Goal: Task Accomplishment & Management: Manage account settings

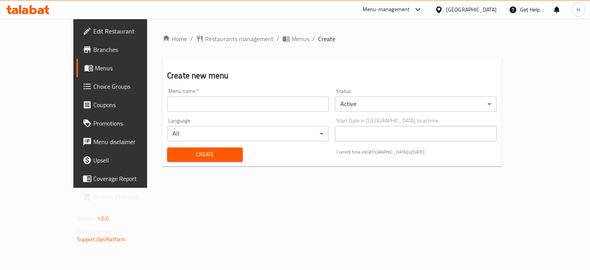
click at [167, 99] on input "text" at bounding box center [248, 103] width 162 height 15
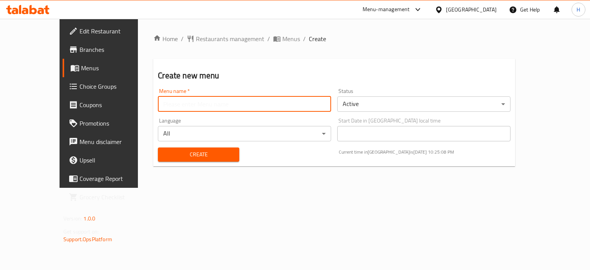
type input "Menu"
click at [169, 150] on span "Create" at bounding box center [198, 155] width 69 height 10
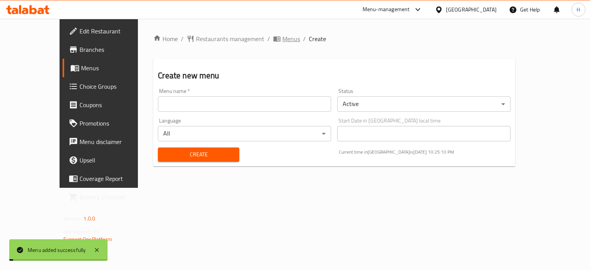
click at [283, 42] on span "Menus" at bounding box center [292, 38] width 18 height 9
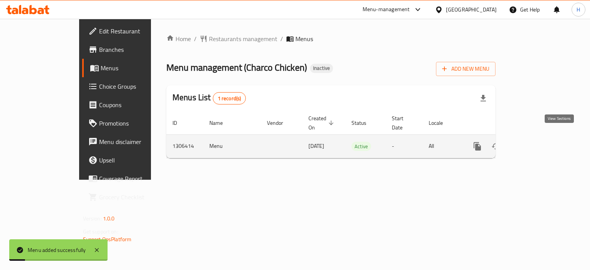
click at [538, 142] on icon "enhanced table" at bounding box center [533, 146] width 9 height 9
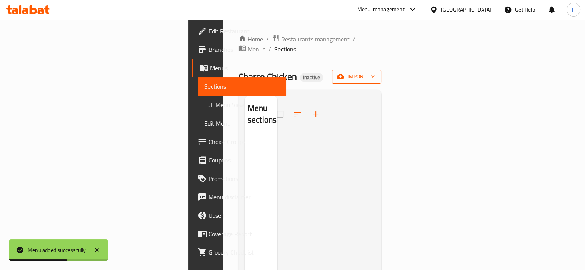
click at [375, 72] on span "import" at bounding box center [356, 77] width 37 height 10
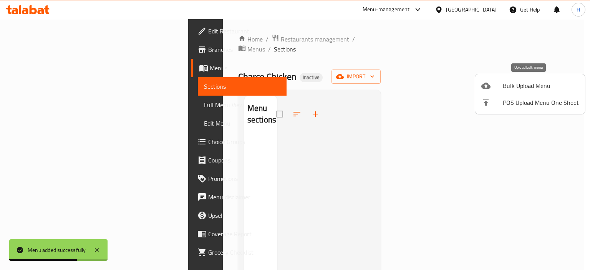
click at [505, 87] on span "Bulk Upload Menu" at bounding box center [541, 85] width 76 height 9
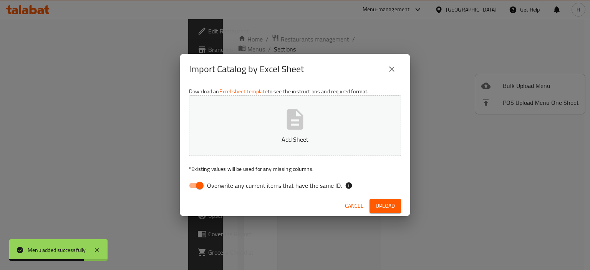
click at [259, 185] on span "Overwrite any current items that have the same ID." at bounding box center [274, 185] width 135 height 9
click at [222, 185] on input "Overwrite any current items that have the same ID." at bounding box center [200, 185] width 44 height 15
checkbox input "false"
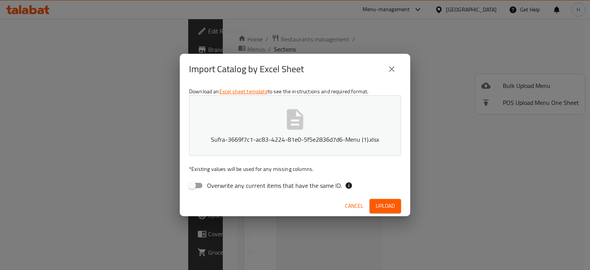
drag, startPoint x: 393, startPoint y: 205, endPoint x: 389, endPoint y: 200, distance: 6.0
click at [393, 205] on span "Upload" at bounding box center [385, 206] width 19 height 10
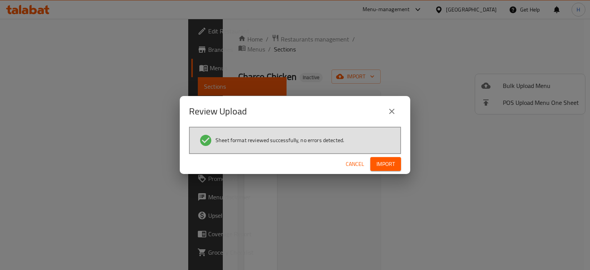
click at [386, 166] on span "Import" at bounding box center [386, 165] width 18 height 10
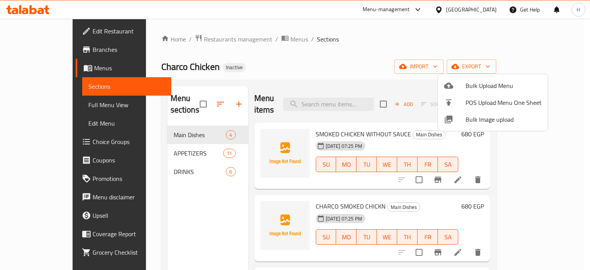
click at [38, 51] on div at bounding box center [295, 135] width 590 height 270
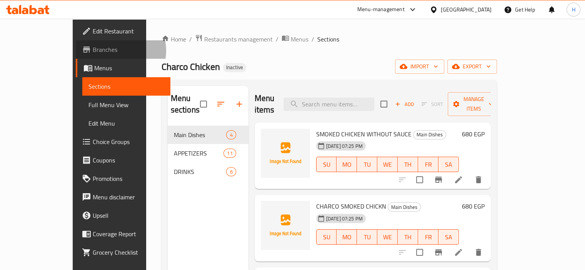
click at [93, 51] on span "Branches" at bounding box center [128, 49] width 71 height 9
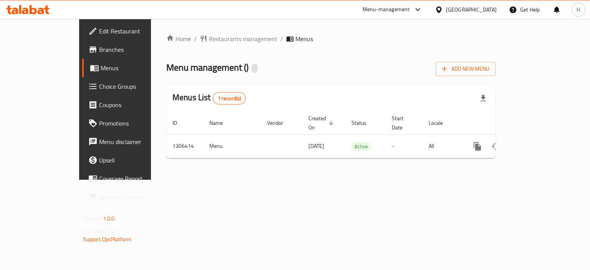
drag, startPoint x: 396, startPoint y: 219, endPoint x: 387, endPoint y: 216, distance: 8.6
click at [396, 180] on div "Home / Restaurants management / Menus Menu management ( ) Add New Menu Menus Li…" at bounding box center [331, 99] width 360 height 161
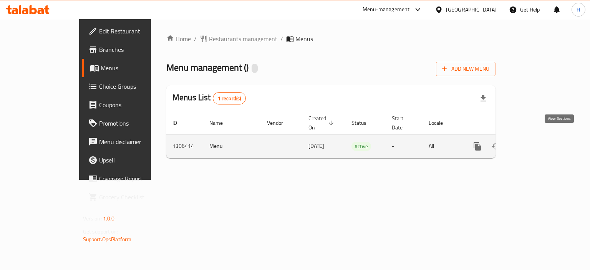
click at [537, 143] on icon "enhanced table" at bounding box center [533, 146] width 7 height 7
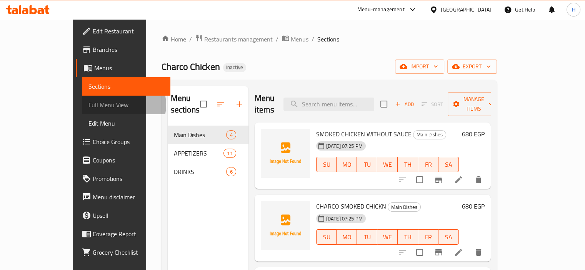
click at [88, 105] on span "Full Menu View" at bounding box center [126, 104] width 76 height 9
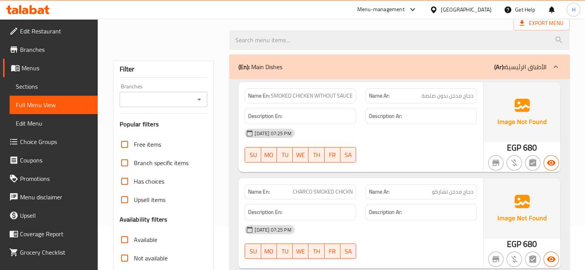
scroll to position [77, 0]
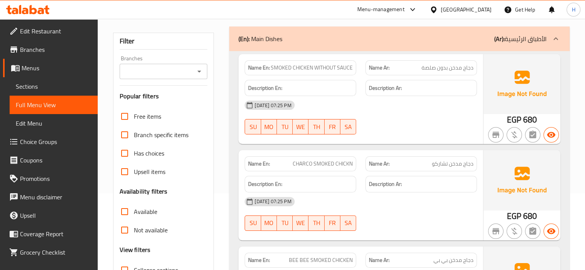
click at [306, 60] on div "Name En: SMOKED CHICKEN WITHOUT SAUCE" at bounding box center [299, 67] width 111 height 15
drag, startPoint x: 306, startPoint y: 60, endPoint x: 308, endPoint y: 67, distance: 6.3
click at [305, 63] on div "Name En: SMOKED CHICKEN WITHOUT SAUCE" at bounding box center [299, 67] width 111 height 15
click at [308, 67] on span "SMOKED CHICKEN WITHOUT SAUCE" at bounding box center [312, 68] width 82 height 8
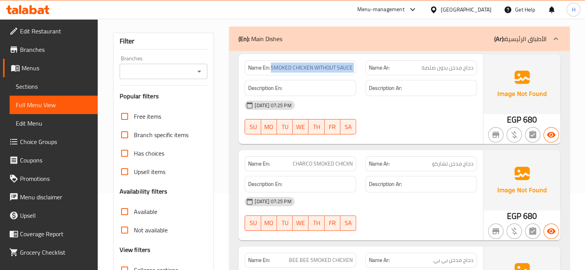
click at [308, 67] on span "SMOKED CHICKEN WITHOUT SAUCE" at bounding box center [312, 68] width 82 height 8
click at [381, 131] on div at bounding box center [421, 134] width 121 height 9
click at [316, 68] on span "SMOKED CHICKEN WITHOUT SAUCE" at bounding box center [312, 68] width 82 height 8
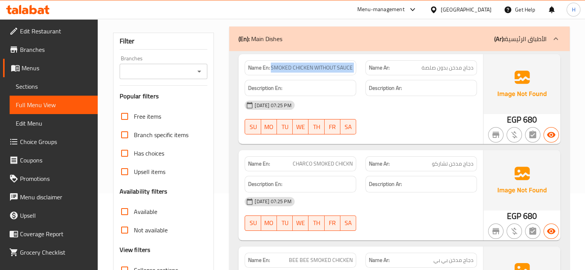
copy span "SMOKED CHICKEN WITHOUT SAUCE"
click at [364, 84] on div "Description Ar:" at bounding box center [421, 88] width 121 height 26
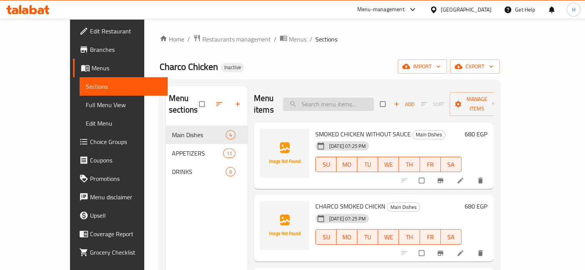
click at [338, 99] on input "search" at bounding box center [328, 104] width 91 height 13
paste input "SMOKED CHICKEN WITHOUT SAUCE"
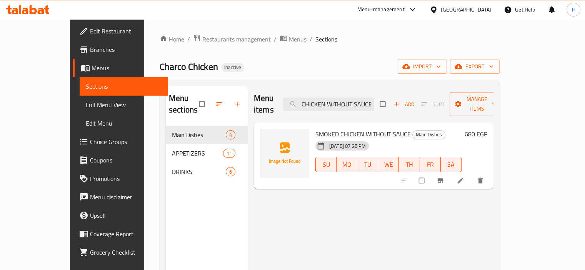
click at [485, 177] on span "delete" at bounding box center [480, 181] width 9 height 8
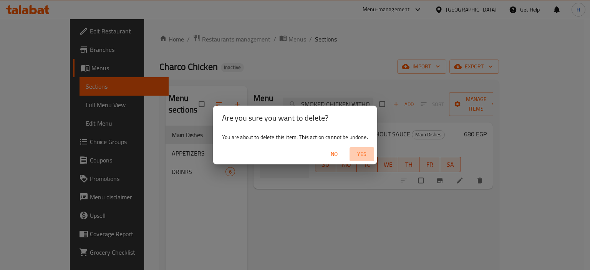
click at [371, 156] on span "Yes" at bounding box center [362, 155] width 18 height 10
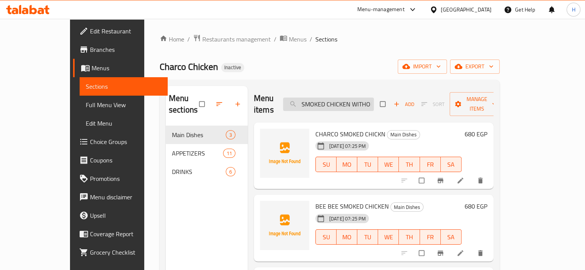
click at [357, 99] on input "SMOKED CHICKEN WITHOUT SAUCE" at bounding box center [328, 104] width 91 height 13
type input "\"
click at [306, 24] on div "Home / Restaurants management / Menus / Sections Charco Chicken Inactive import…" at bounding box center [329, 198] width 371 height 359
click at [370, 37] on ol "Home / Restaurants management / Menus / Sections" at bounding box center [330, 39] width 340 height 10
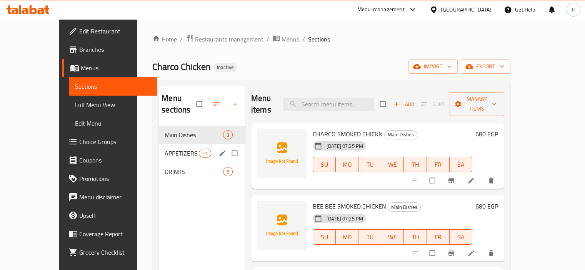
click at [170, 149] on span "APPETIZERS" at bounding box center [182, 153] width 34 height 9
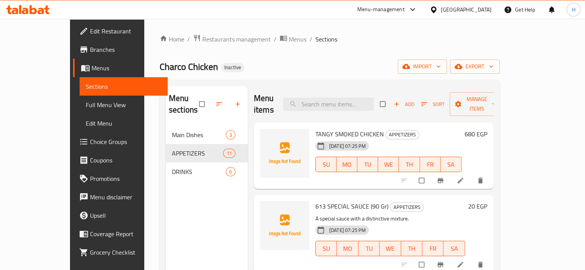
click at [427, 141] on div "18-08-2025 07:25 PM SU MO TU WE TH FR SA" at bounding box center [388, 159] width 152 height 42
click at [430, 173] on input "checkbox" at bounding box center [422, 180] width 16 height 15
checkbox input "true"
click at [498, 98] on span "Manage items" at bounding box center [477, 104] width 42 height 19
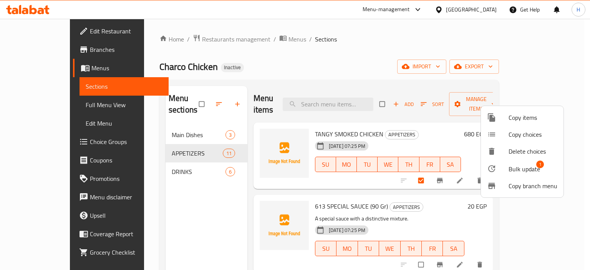
click at [535, 120] on span "Copy items" at bounding box center [533, 117] width 49 height 9
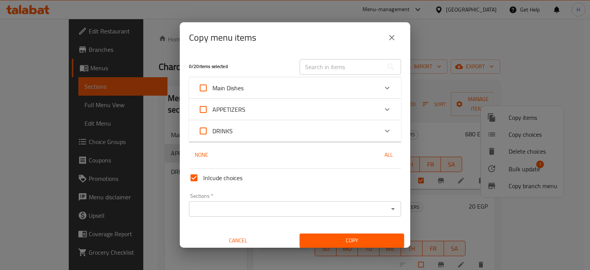
click at [248, 113] on div "APPETIZERS" at bounding box center [288, 109] width 180 height 18
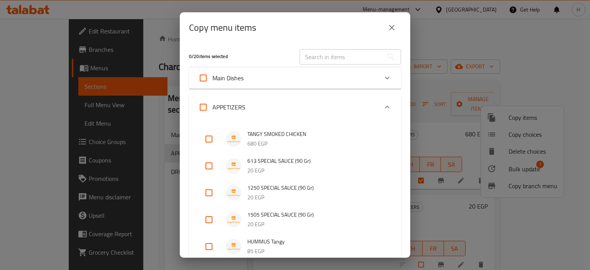
click at [209, 140] on input "checkbox" at bounding box center [209, 139] width 18 height 18
checkbox input "true"
click at [257, 106] on div "APPETIZERS" at bounding box center [288, 107] width 180 height 18
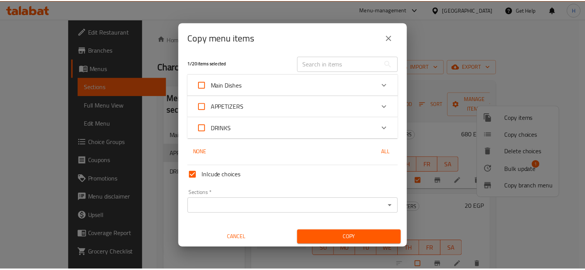
scroll to position [5, 0]
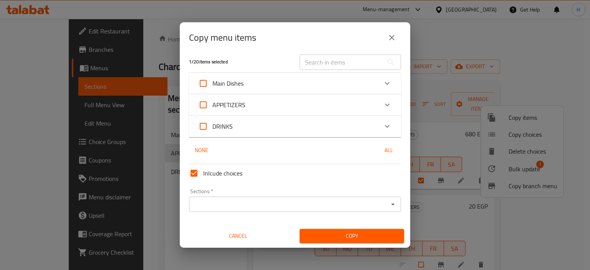
click at [216, 200] on input "Sections   *" at bounding box center [288, 204] width 195 height 11
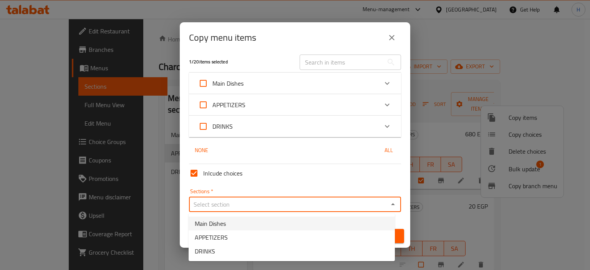
click at [224, 224] on span "Main Dishes" at bounding box center [210, 223] width 31 height 9
type input "Main Dishes"
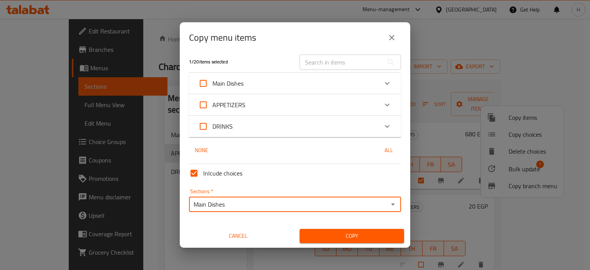
click at [366, 239] on span "Copy" at bounding box center [352, 236] width 92 height 10
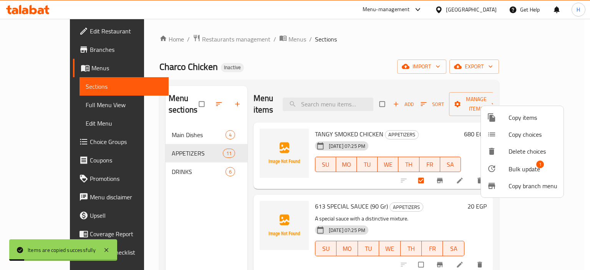
click at [203, 201] on div at bounding box center [295, 135] width 590 height 270
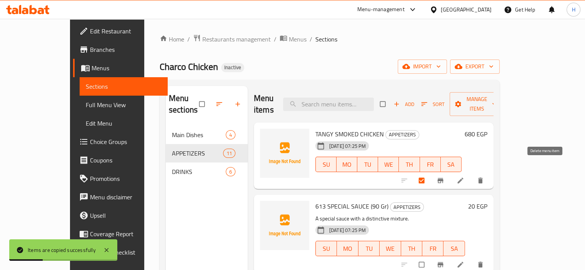
click at [482, 178] on icon "delete" at bounding box center [480, 181] width 5 height 6
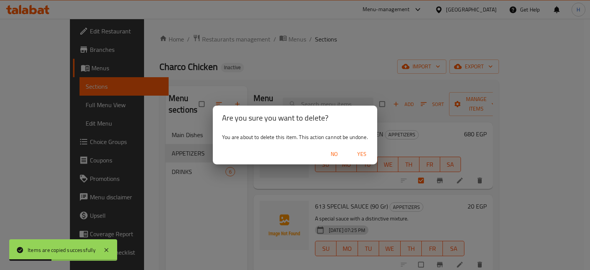
click at [361, 153] on span "Yes" at bounding box center [362, 155] width 18 height 10
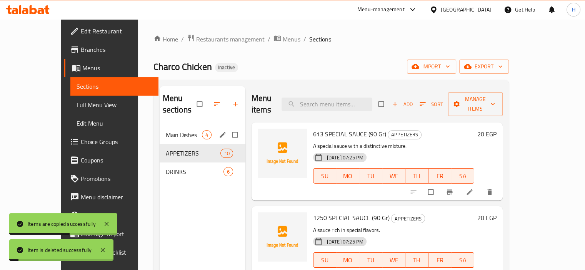
click at [160, 126] on div "Main Dishes 4" at bounding box center [203, 135] width 86 height 18
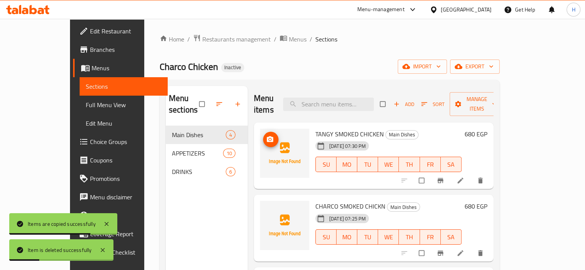
click at [336, 128] on span "TANGY SMOKED CHICKEN" at bounding box center [349, 134] width 68 height 12
copy h6 "TANGY SMOKED CHICKEN"
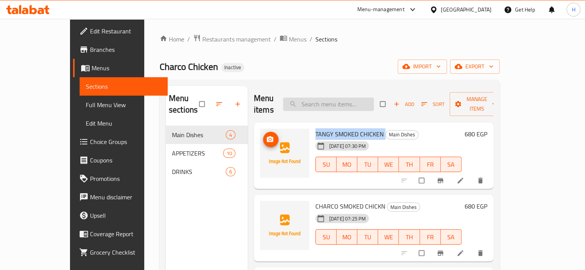
click at [346, 98] on input "search" at bounding box center [328, 104] width 91 height 13
paste input "VOLCANO SMOKED CHICKEN"
type input "VOLCANO SMOKED CHICKEN"
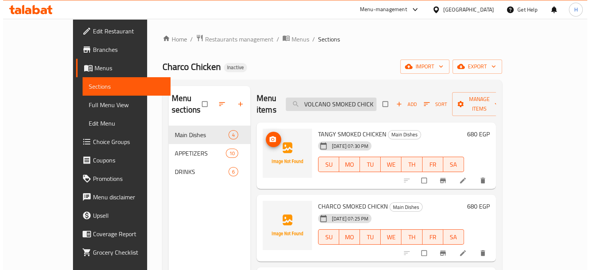
scroll to position [0, 6]
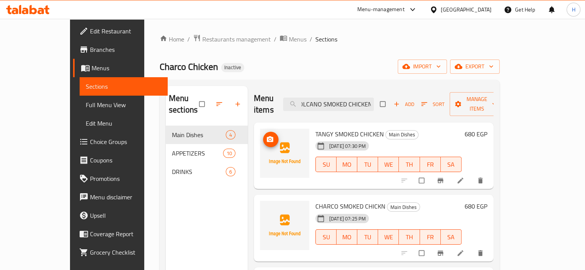
checkbox input "true"
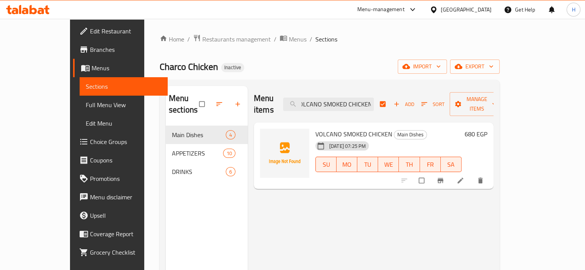
type input "VOLCANO SMOKED CHICKEN"
click at [464, 177] on icon at bounding box center [460, 181] width 8 height 8
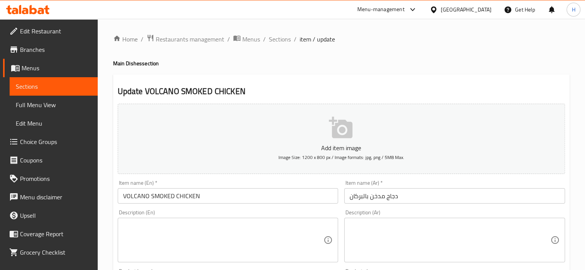
click at [368, 195] on input "دجاج مدخن بالبركان" at bounding box center [454, 195] width 221 height 15
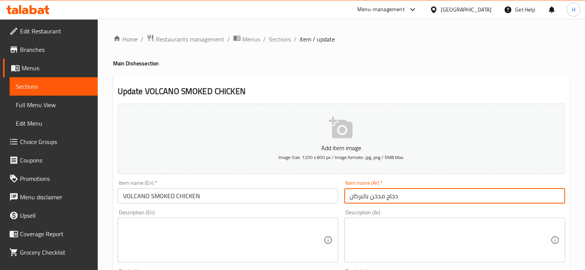
click at [361, 196] on input "دجاج مدخن بالبركان" at bounding box center [454, 195] width 221 height 15
click at [500, 195] on input "دجاج مدخن فولكانو" at bounding box center [454, 195] width 221 height 15
type input "دجاج مدخن فولكانو"
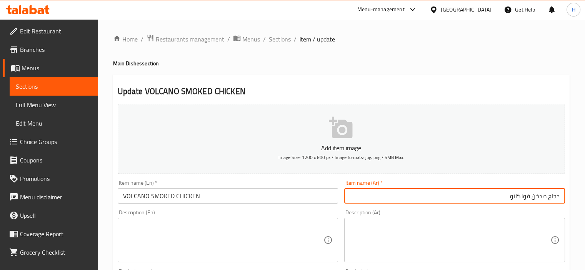
click at [131, 197] on input "VOLCANO SMOKED CHICKEN" at bounding box center [228, 195] width 221 height 15
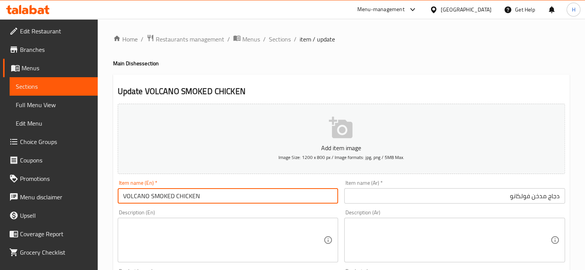
click at [131, 197] on input "VOLCANO SMOKED CHICKEN" at bounding box center [228, 195] width 221 height 15
click at [518, 195] on input "دجاج مدخن فولكانو" at bounding box center [454, 195] width 221 height 15
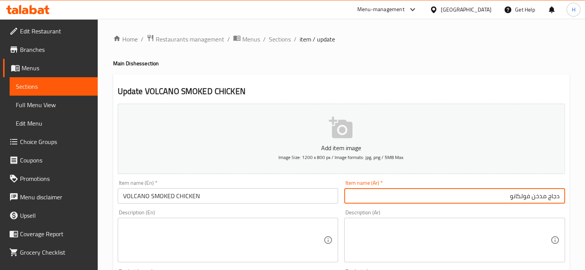
click at [517, 195] on input "دجاج مدخن فولكانو" at bounding box center [454, 195] width 221 height 15
click at [274, 198] on input "VOLCANO SMOKED CHICKEN" at bounding box center [228, 195] width 221 height 15
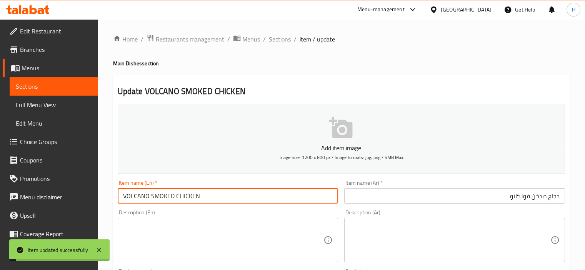
click at [273, 43] on span "Sections" at bounding box center [280, 39] width 22 height 9
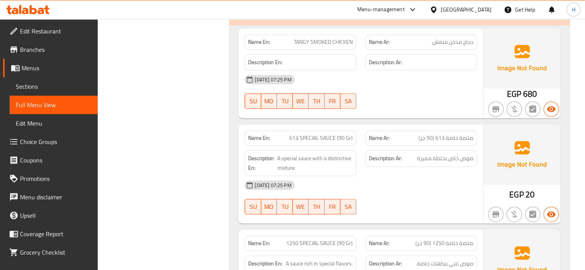
scroll to position [384, 0]
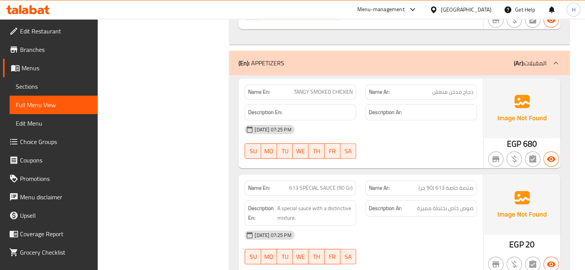
drag, startPoint x: 424, startPoint y: 156, endPoint x: 410, endPoint y: 155, distance: 14.3
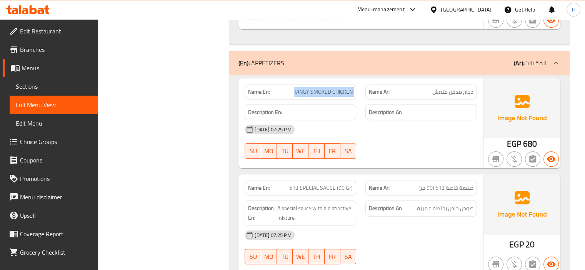
copy span "TANGY SMOKED CHICKEN"
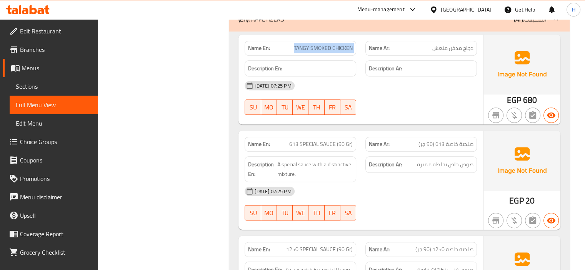
scroll to position [461, 0]
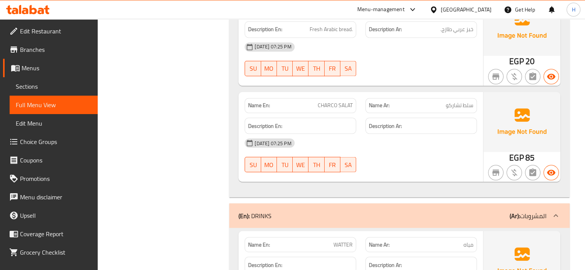
scroll to position [1337, 0]
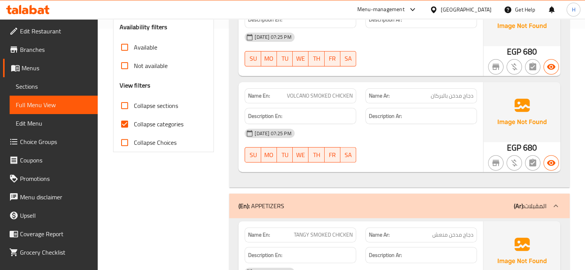
scroll to position [269, 0]
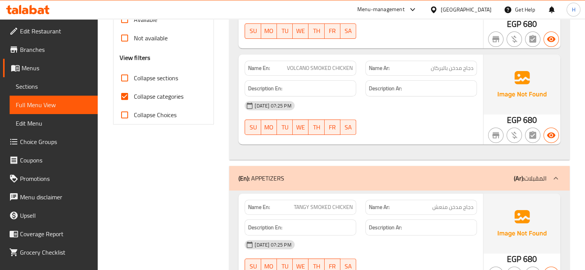
click at [335, 65] on span "VOLCANO SMOKED CHICKEN" at bounding box center [320, 68] width 66 height 8
copy span "VOLCANO SMOKED CHICKEN"
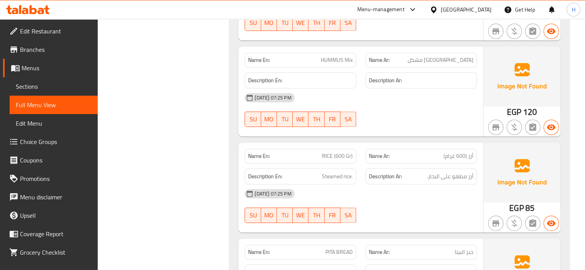
scroll to position [1115, 0]
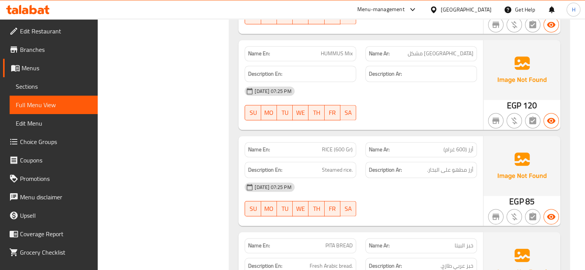
click at [336, 146] on span "RICE (600 Gr)" at bounding box center [337, 150] width 31 height 8
copy span "RICE (600 Gr)"
click at [406, 198] on div "18-08-2025 07:25 PM SU MO TU WE TH FR SA" at bounding box center [360, 199] width 241 height 43
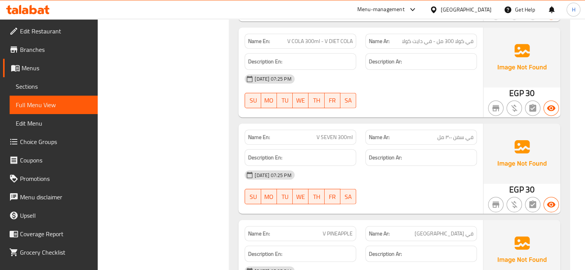
scroll to position [1845, 0]
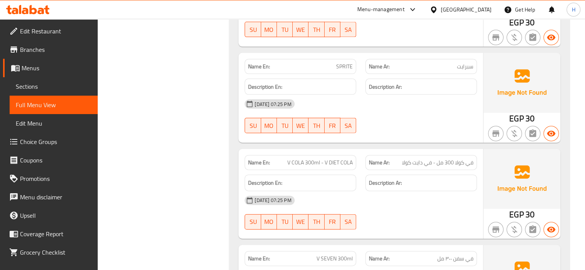
scroll to position [1768, 0]
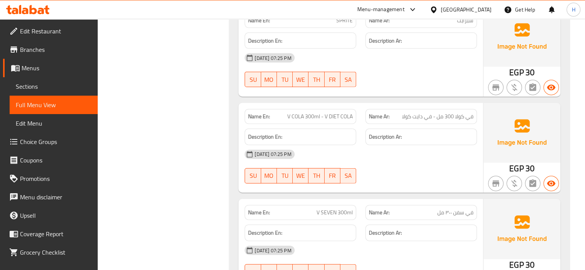
drag, startPoint x: 38, startPoint y: 138, endPoint x: 227, endPoint y: 30, distance: 217.8
drag, startPoint x: 324, startPoint y: 115, endPoint x: 360, endPoint y: 115, distance: 36.1
copy span "V DIET COLA"
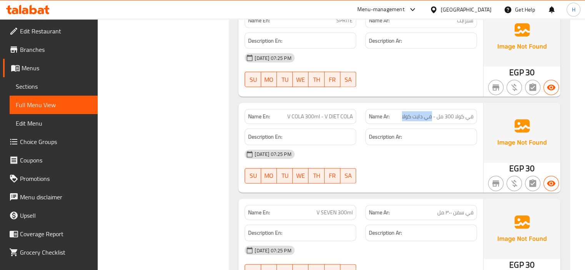
drag, startPoint x: 412, startPoint y: 115, endPoint x: 431, endPoint y: 115, distance: 18.5
copy span "في دايت كولا"
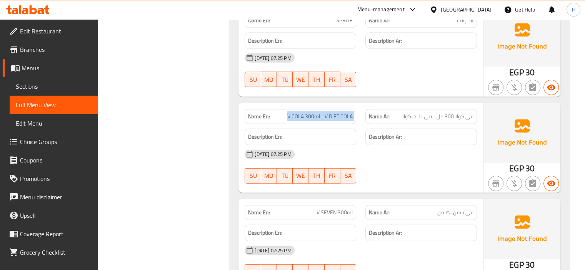
copy span "V COLA 300ml - V DIET COLA"
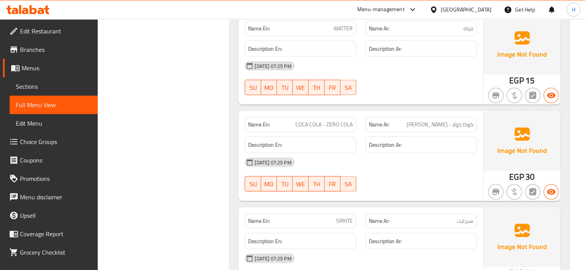
scroll to position [1529, 0]
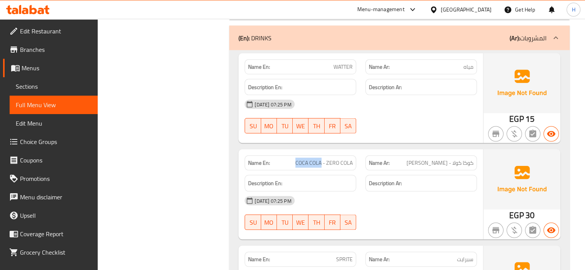
drag, startPoint x: 307, startPoint y: 162, endPoint x: 279, endPoint y: 162, distance: 27.7
copy p "COCA COLA"
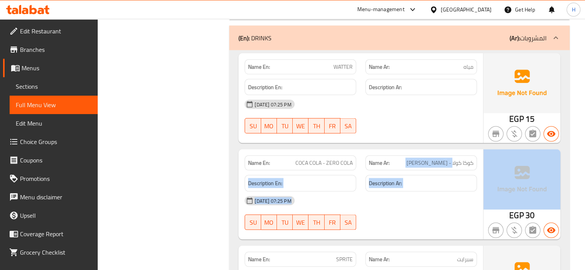
drag, startPoint x: 452, startPoint y: 163, endPoint x: 486, endPoint y: 163, distance: 34.2
copy div "- زيرو كولا Description En: Description Ar: 18-08-2025 07:25 PM SU MO TU WE TH …"
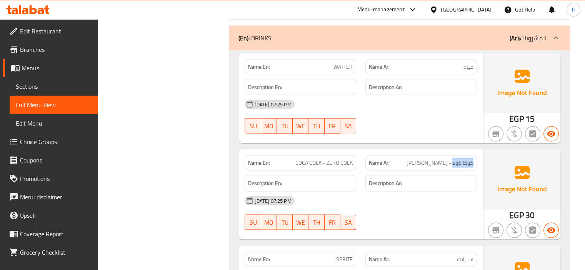
drag, startPoint x: 452, startPoint y: 163, endPoint x: 476, endPoint y: 163, distance: 23.4
copy span "[PERSON_NAME]"
drag, startPoint x: 325, startPoint y: 162, endPoint x: 357, endPoint y: 162, distance: 32.7
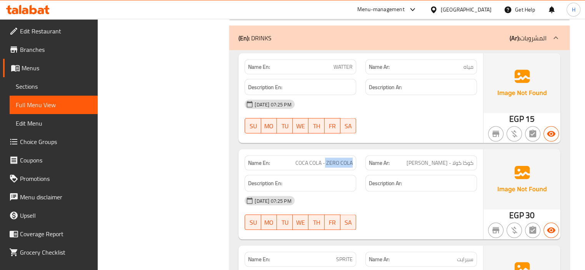
copy span "ZERO COLA"
drag, startPoint x: 427, startPoint y: 162, endPoint x: 420, endPoint y: 190, distance: 29.0
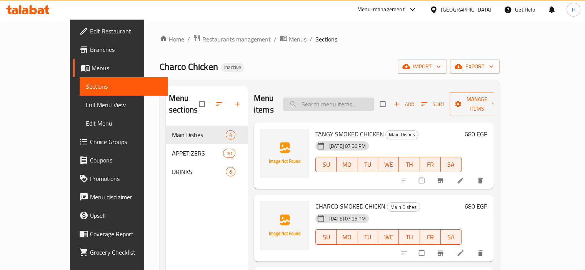
click at [347, 98] on input "search" at bounding box center [328, 104] width 91 height 13
paste input "RICE (600 Gr)"
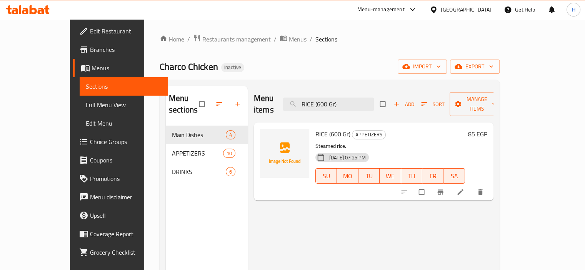
type input "RICE (600 Gr)"
click at [464, 188] on icon at bounding box center [460, 192] width 8 height 8
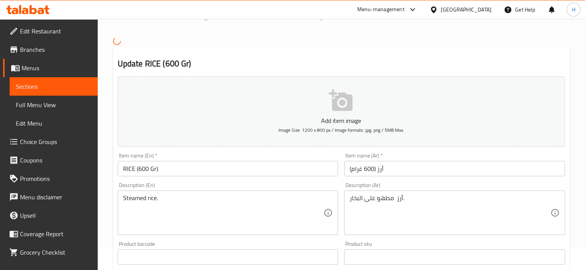
scroll to position [77, 0]
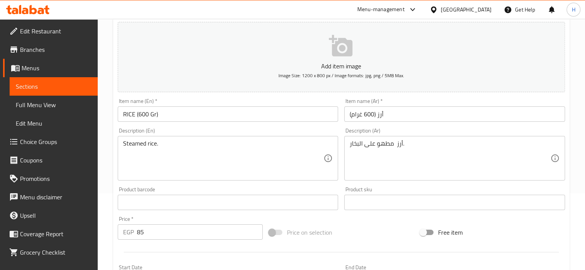
click at [383, 145] on textarea "أرز مطهو على البخار." at bounding box center [449, 158] width 201 height 37
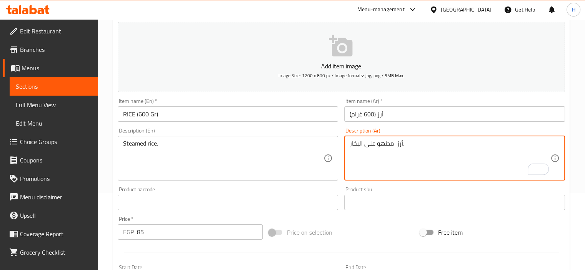
click at [406, 146] on textarea "أرز مطهو على البخار." at bounding box center [449, 158] width 201 height 37
click at [392, 149] on textarea "أرز مطهو على البخار." at bounding box center [449, 158] width 201 height 37
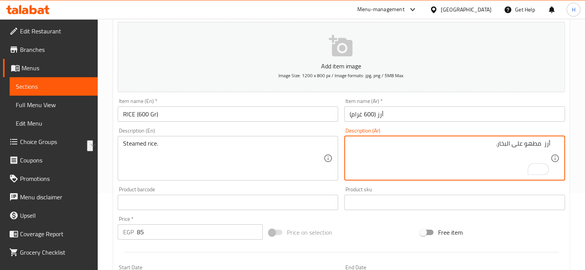
click at [501, 170] on textarea "أرز مطهو على البخار." at bounding box center [449, 158] width 201 height 37
click at [541, 143] on textarea "أرز مطهو على البخار." at bounding box center [449, 158] width 201 height 37
click at [490, 155] on textarea "أرز مطهو على البخار." at bounding box center [449, 158] width 201 height 37
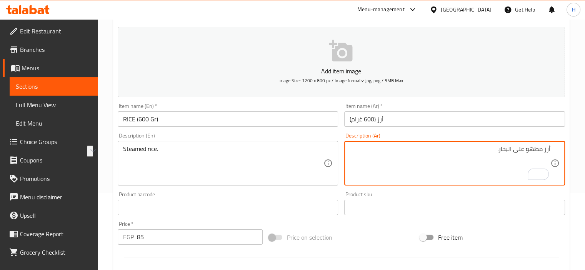
type textarea "أرز مطهو على البخار."
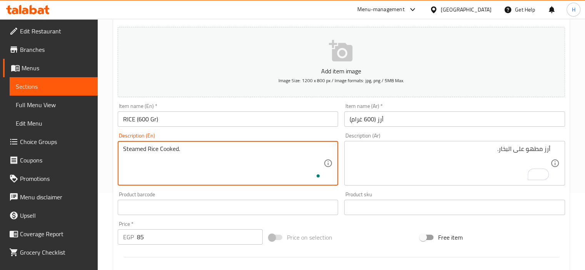
click at [205, 151] on textarea "Steamed Rice Cooked." at bounding box center [223, 163] width 201 height 37
type textarea "Steamed Rice Cooked."
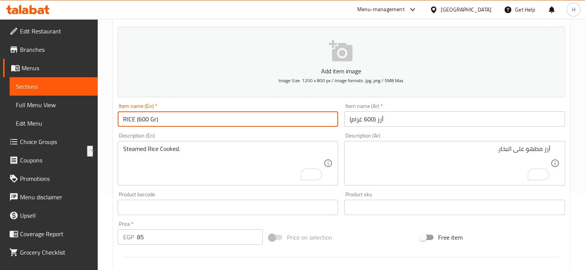
click at [258, 119] on input "RICE (600 Gr)" at bounding box center [228, 118] width 221 height 15
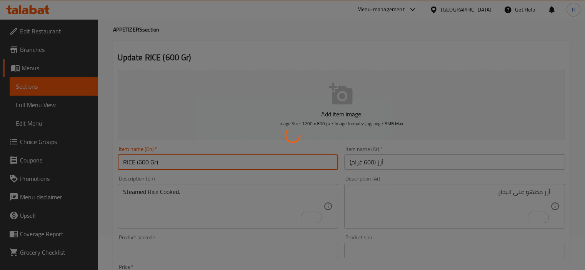
scroll to position [0, 0]
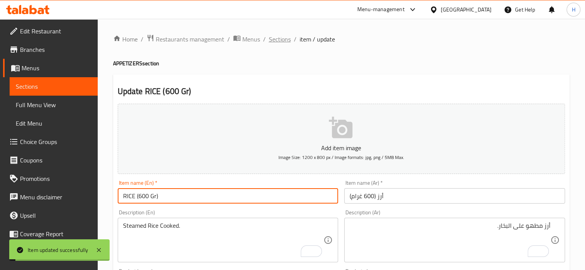
click at [282, 43] on span "Sections" at bounding box center [280, 39] width 22 height 9
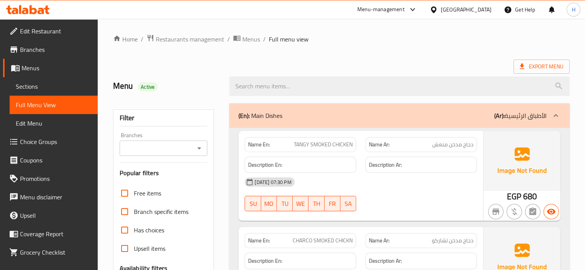
click at [45, 146] on span "Choice Groups" at bounding box center [55, 141] width 71 height 9
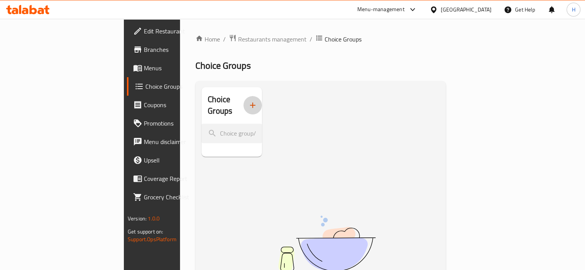
click at [248, 103] on icon "button" at bounding box center [252, 105] width 9 height 9
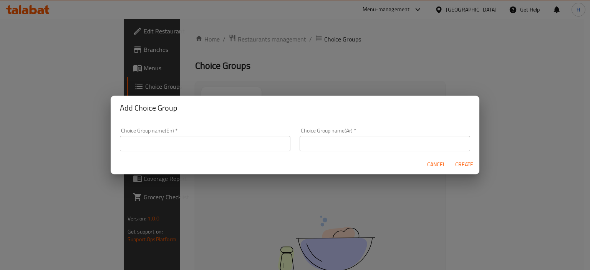
click at [198, 140] on input "text" at bounding box center [205, 143] width 171 height 15
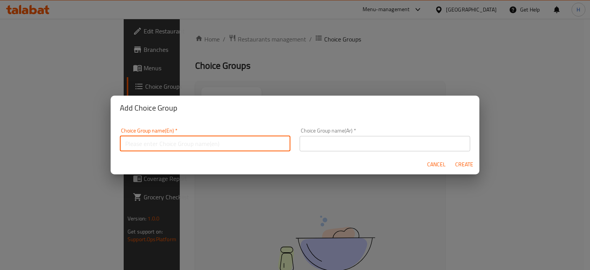
type input "Your Choice Of:"
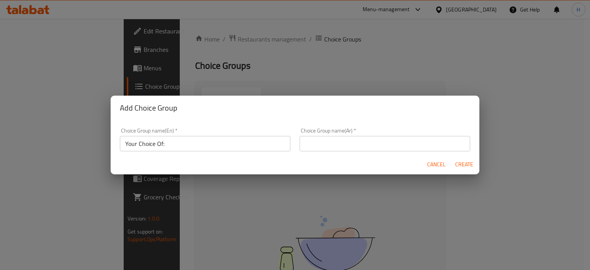
click at [341, 134] on div "Choice Group name(Ar)   * Choice Group name(Ar) *" at bounding box center [385, 139] width 171 height 23
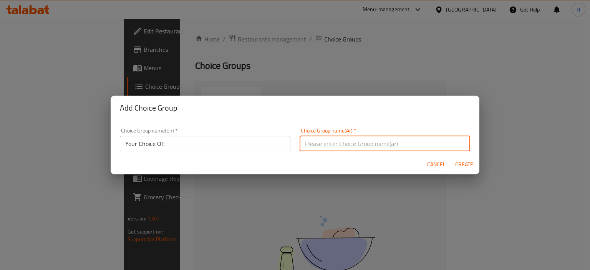
click at [341, 137] on input "text" at bounding box center [385, 143] width 171 height 15
click at [309, 149] on input "إختيارك من الحجم:" at bounding box center [385, 143] width 171 height 15
type input "إختيارك من:"
click at [452, 158] on button "Create" at bounding box center [464, 165] width 25 height 14
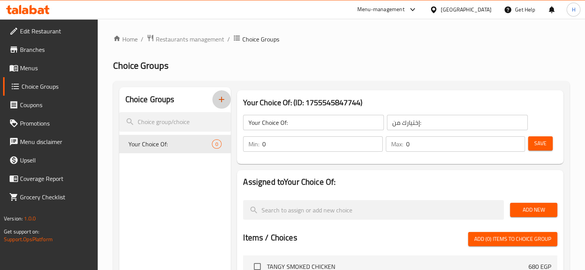
click at [314, 148] on input "0" at bounding box center [322, 143] width 120 height 15
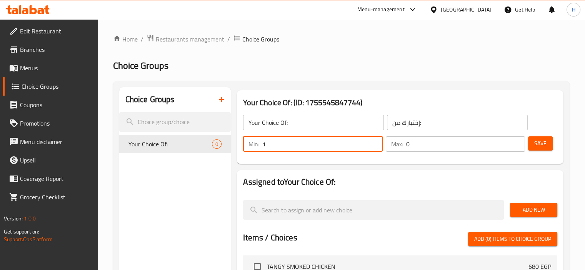
type input "1"
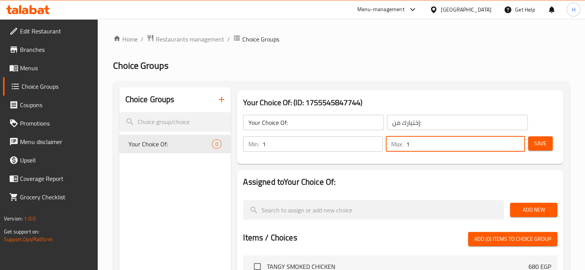
type input "1"
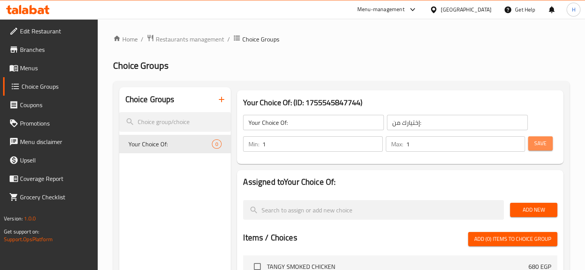
click at [544, 150] on button "Save" at bounding box center [540, 143] width 25 height 14
click at [539, 210] on span "Add New" at bounding box center [533, 210] width 35 height 10
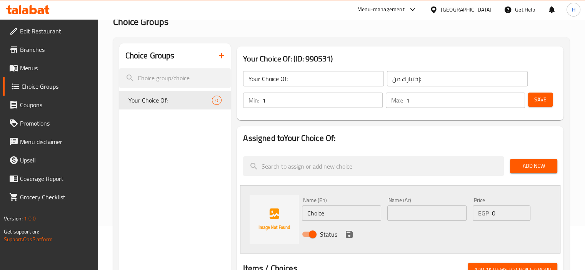
scroll to position [77, 0]
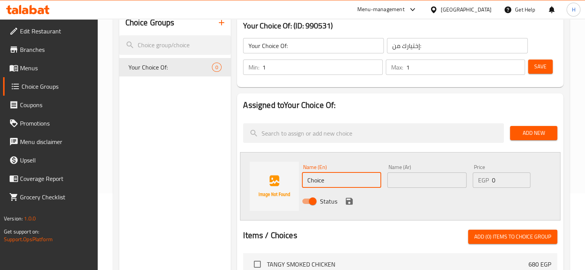
click at [336, 182] on input "Choice" at bounding box center [341, 180] width 79 height 15
type input "V cola"
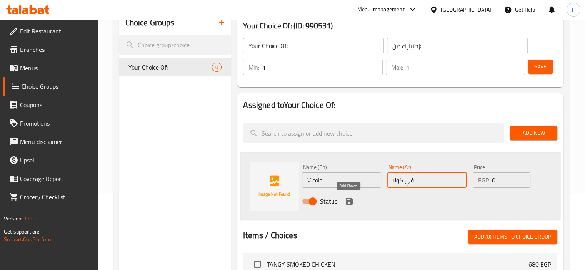
type input "في كولا"
click at [347, 200] on icon "save" at bounding box center [349, 201] width 7 height 7
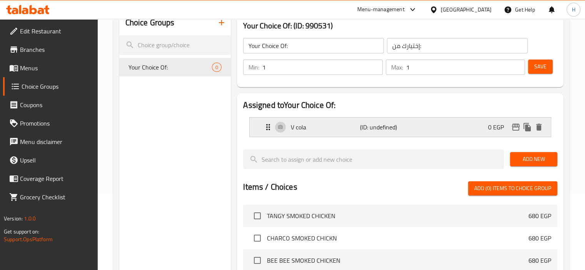
click at [326, 128] on p "V cola" at bounding box center [325, 127] width 69 height 9
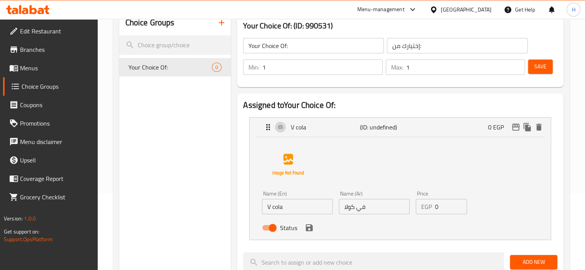
drag, startPoint x: 278, startPoint y: 207, endPoint x: 293, endPoint y: 208, distance: 14.7
click at [278, 207] on input "V cola" at bounding box center [297, 206] width 71 height 15
type input "0"
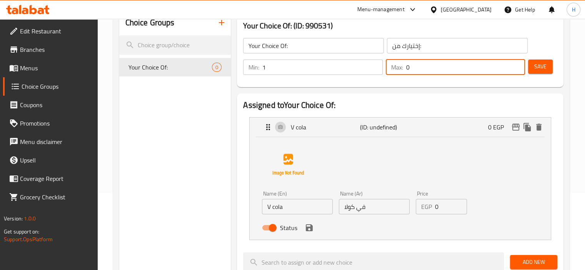
type input "0"
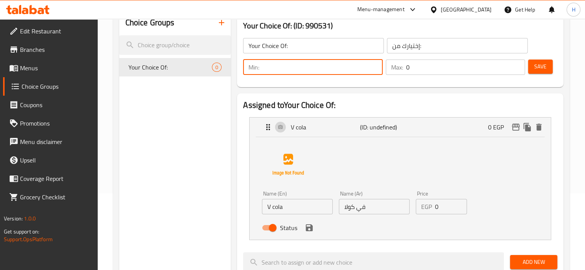
type input "1"
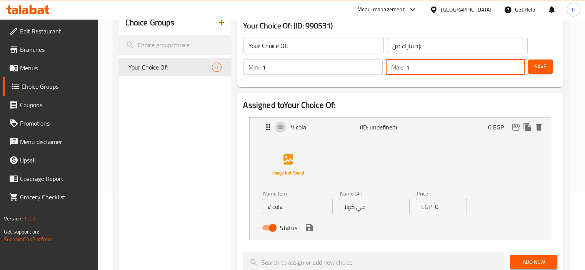
type input "1"
click at [275, 208] on input "V cola" at bounding box center [297, 206] width 71 height 15
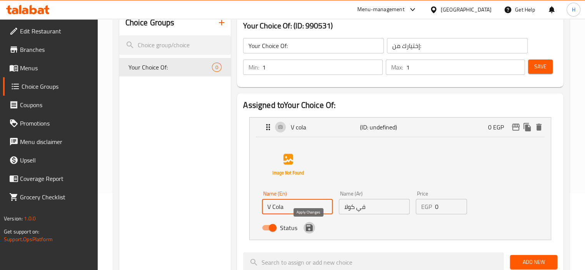
click at [308, 230] on icon "save" at bounding box center [309, 227] width 7 height 7
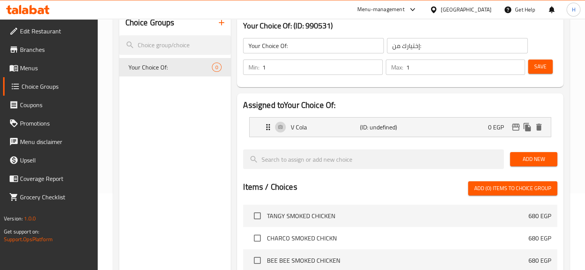
type input "V Cola"
click at [529, 159] on span "Add New" at bounding box center [533, 160] width 35 height 10
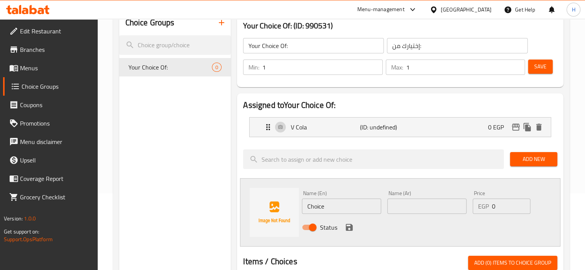
click at [351, 203] on input "Choice" at bounding box center [341, 206] width 79 height 15
click at [351, 204] on input "Choice" at bounding box center [341, 206] width 79 height 15
paste input "V DIET COLA"
type input "V DIET COLA"
click at [402, 208] on input "text" at bounding box center [426, 206] width 79 height 15
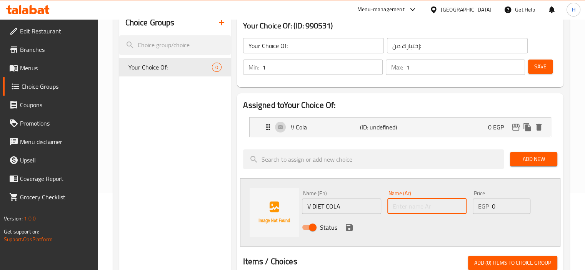
paste input "في دايت كولا"
type input "في دايت كولا"
click at [387, 235] on div "Status" at bounding box center [427, 227] width 256 height 21
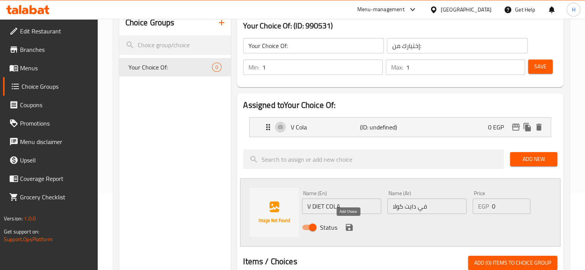
click at [349, 229] on icon "save" at bounding box center [348, 227] width 9 height 9
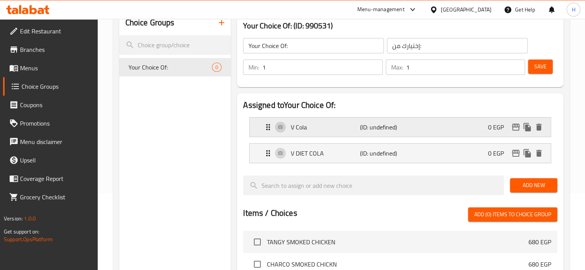
click at [360, 132] on p "(ID: undefined)" at bounding box center [383, 127] width 46 height 9
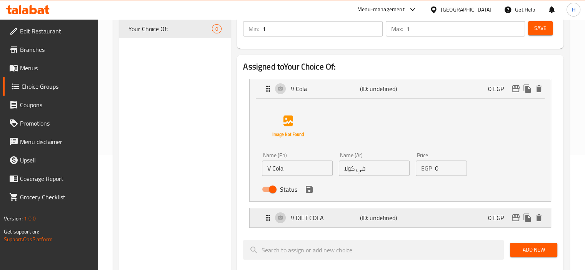
click at [347, 216] on p "V DIET COLA" at bounding box center [325, 217] width 69 height 9
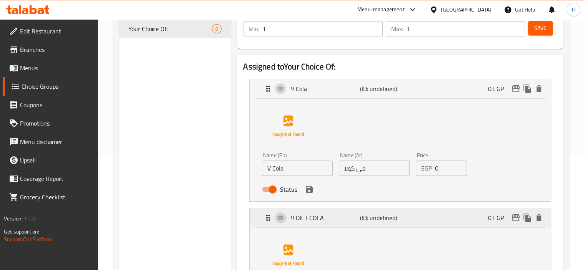
scroll to position [231, 0]
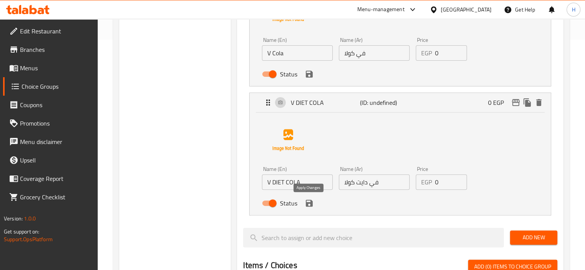
click at [310, 204] on icon "save" at bounding box center [309, 203] width 7 height 7
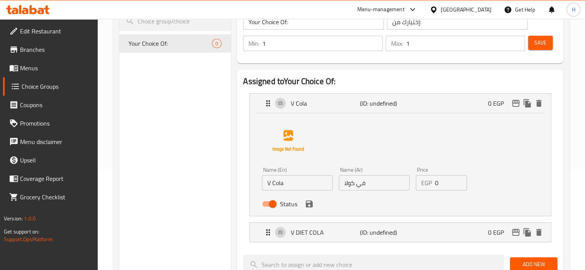
scroll to position [77, 0]
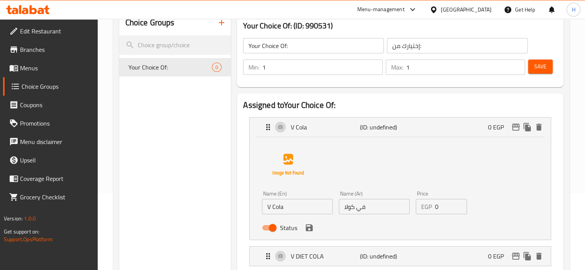
click at [311, 228] on icon "save" at bounding box center [309, 227] width 7 height 7
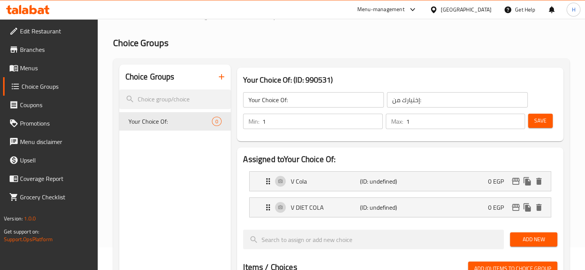
scroll to position [0, 0]
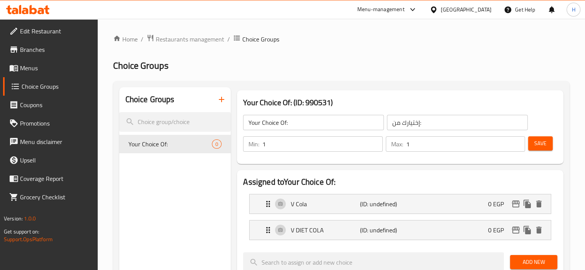
click at [548, 146] on button "Save" at bounding box center [540, 143] width 25 height 14
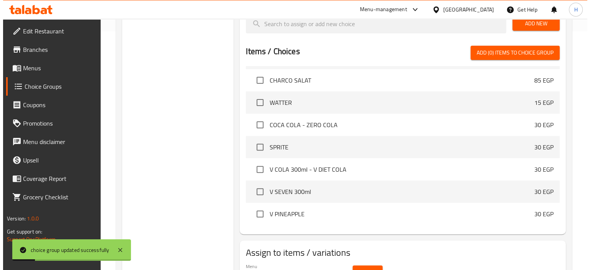
scroll to position [281, 0]
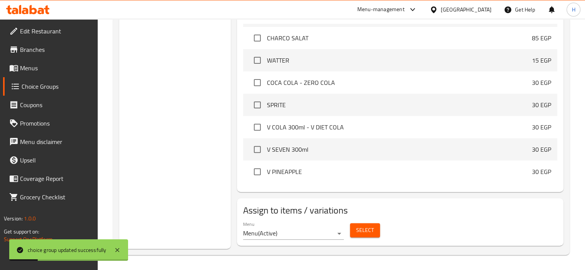
click at [361, 230] on span "Select" at bounding box center [365, 231] width 18 height 10
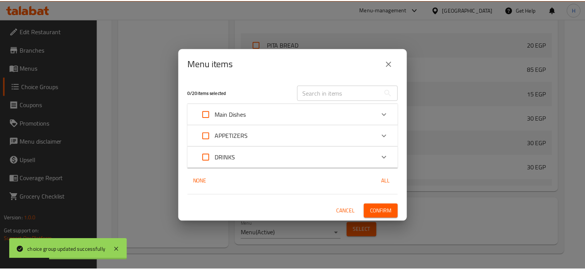
scroll to position [318, 0]
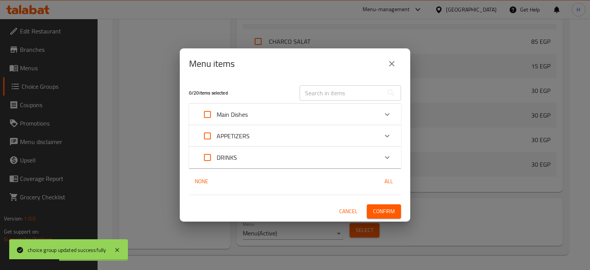
click at [324, 95] on input "text" at bounding box center [342, 92] width 84 height 15
paste input "V COLA 300ml - V DIET COLA"
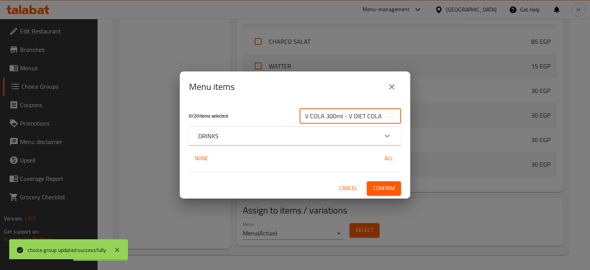
type input "V COLA 300ml - V DIET COLA"
click at [241, 138] on div "DRINKS" at bounding box center [288, 135] width 180 height 9
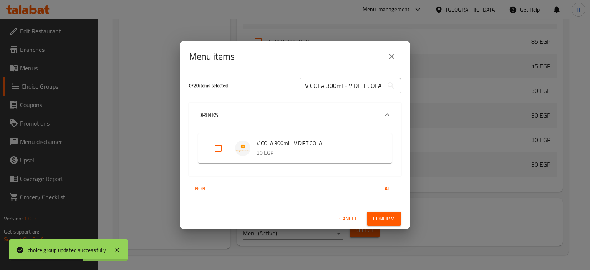
click at [228, 151] on div "Expand" at bounding box center [225, 148] width 22 height 18
drag, startPoint x: 218, startPoint y: 151, endPoint x: 307, endPoint y: 208, distance: 105.6
click at [218, 151] on input "Expand" at bounding box center [218, 148] width 18 height 18
checkbox input "true"
click at [384, 218] on span "Confirm" at bounding box center [384, 219] width 22 height 10
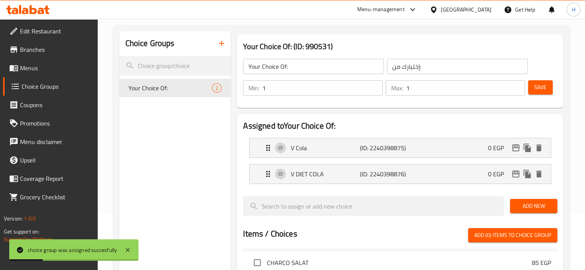
scroll to position [0, 0]
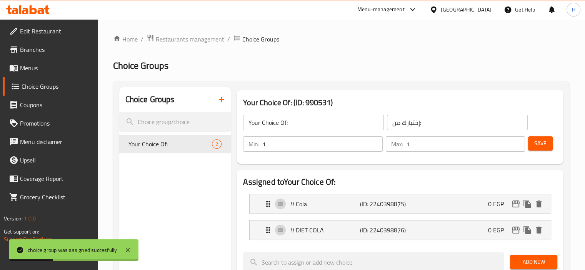
click at [222, 100] on icon "button" at bounding box center [221, 99] width 5 height 5
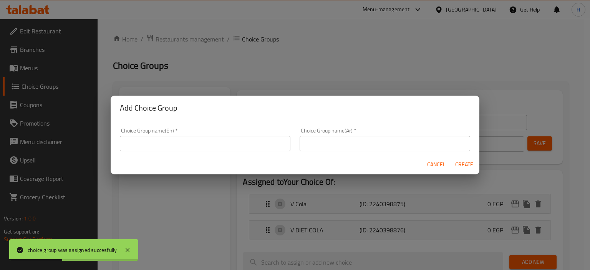
click at [193, 148] on input "text" at bounding box center [205, 143] width 171 height 15
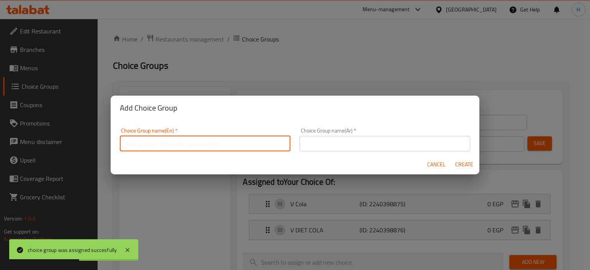
type input "Your Choice Of:"
click at [321, 141] on input "text" at bounding box center [385, 143] width 171 height 15
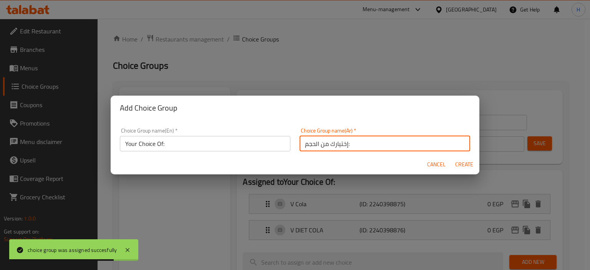
click at [306, 143] on input "إختيارك من الحجم:" at bounding box center [385, 143] width 171 height 15
type input "إختيارك من:"
click at [452, 158] on button "Create" at bounding box center [464, 165] width 25 height 14
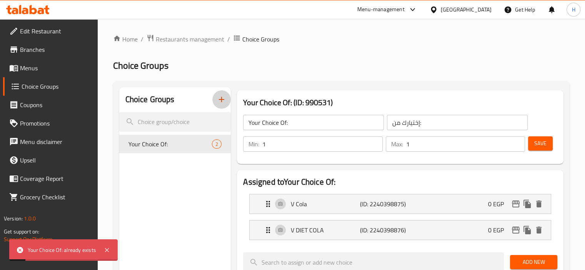
click at [218, 99] on icon "button" at bounding box center [221, 99] width 9 height 9
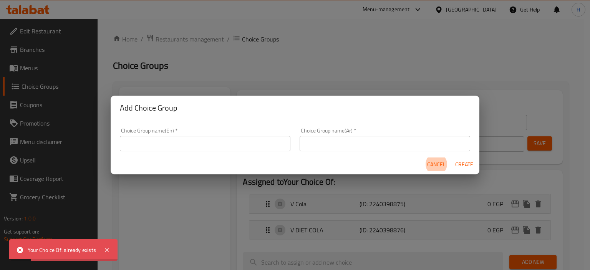
click at [221, 141] on input "text" at bounding box center [205, 143] width 171 height 15
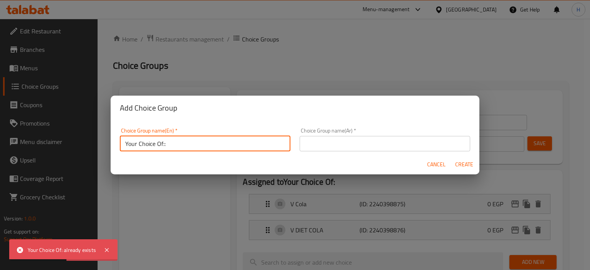
type input "Your Choice Of::"
click at [324, 140] on input "text" at bounding box center [385, 143] width 171 height 15
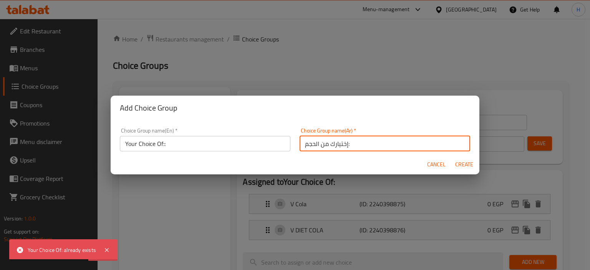
click at [306, 146] on input "إختيارك من الحجم:" at bounding box center [385, 143] width 171 height 15
type input "إختيارك من:"
click at [452, 158] on button "Create" at bounding box center [464, 165] width 25 height 14
type input "Your Choice Of::"
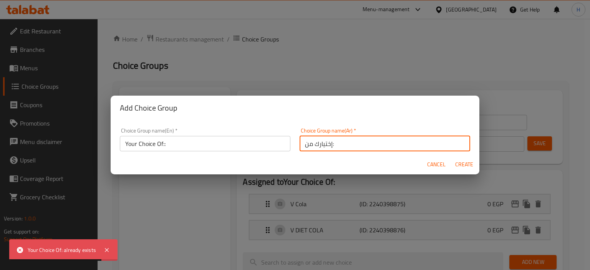
type input "0"
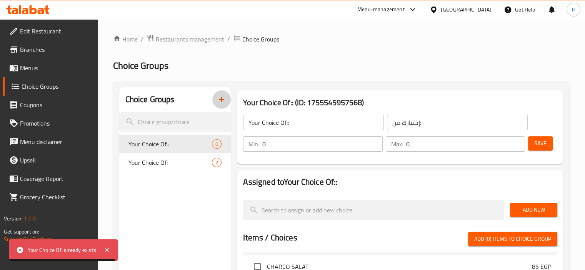
click at [327, 145] on input "0" at bounding box center [322, 143] width 120 height 15
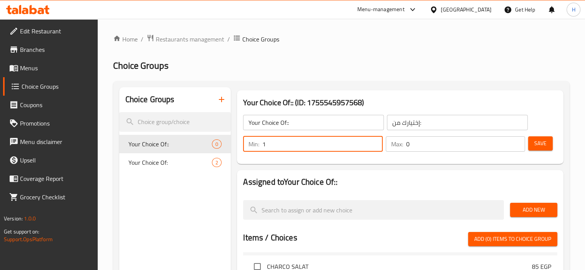
type input "1"
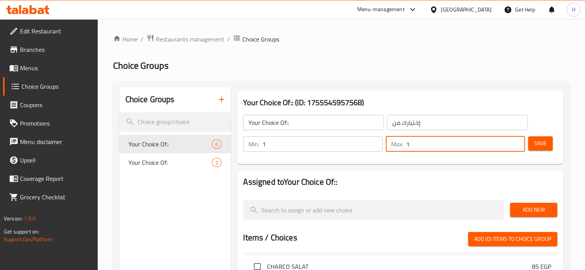
type input "1"
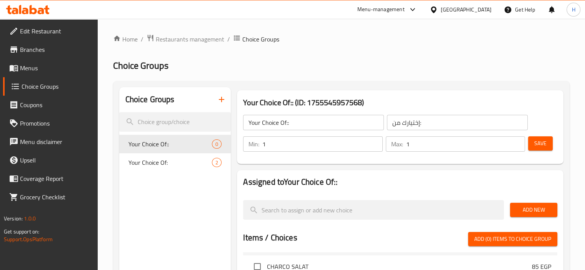
click at [525, 209] on span "Add New" at bounding box center [533, 210] width 35 height 10
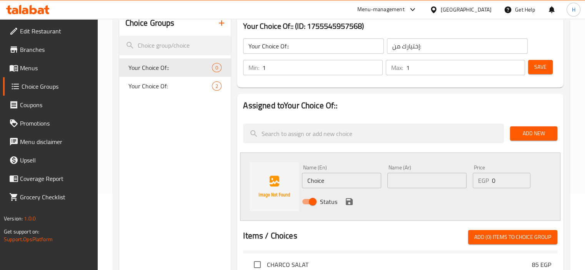
scroll to position [77, 0]
click at [336, 175] on input "Choice" at bounding box center [341, 180] width 79 height 15
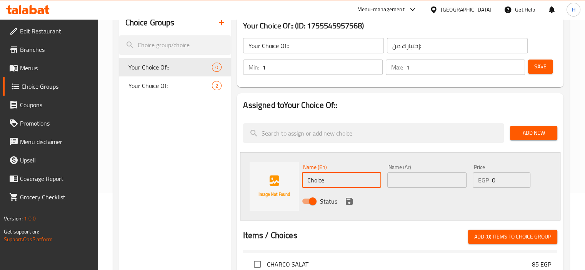
paste input "COCA COLA"
type input "COCA COLA"
click at [420, 173] on input "text" at bounding box center [426, 180] width 79 height 15
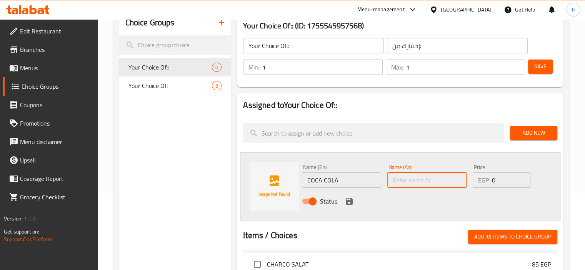
paste input "[PERSON_NAME]"
type input "[PERSON_NAME]"
drag, startPoint x: 349, startPoint y: 201, endPoint x: 375, endPoint y: 198, distance: 25.9
click at [349, 201] on icon "save" at bounding box center [349, 201] width 7 height 7
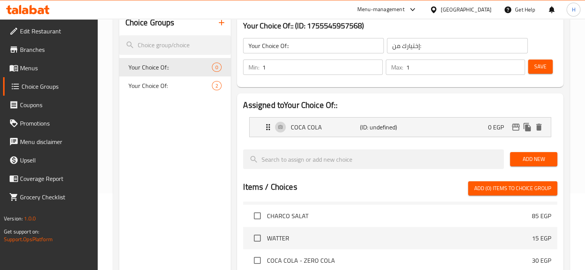
click at [528, 160] on span "Add New" at bounding box center [533, 160] width 35 height 10
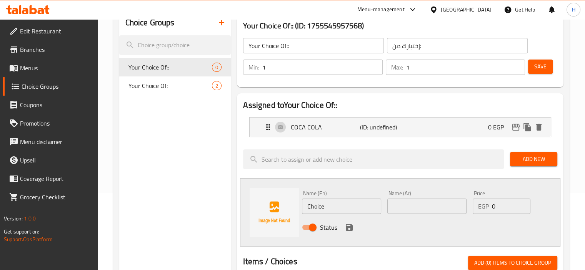
click at [328, 204] on input "Choice" at bounding box center [341, 206] width 79 height 15
paste input "ZERO COLA"
type input "ZERO COLA"
click at [411, 211] on input "text" at bounding box center [426, 206] width 79 height 15
paste input "[PERSON_NAME]"
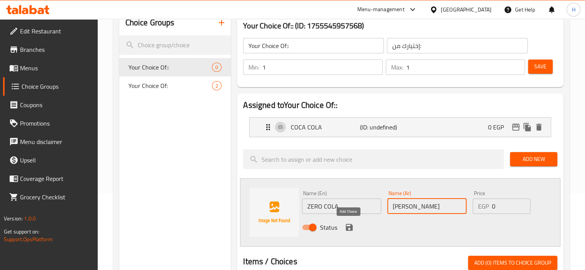
type input "[PERSON_NAME]"
click at [347, 228] on icon "save" at bounding box center [349, 227] width 7 height 7
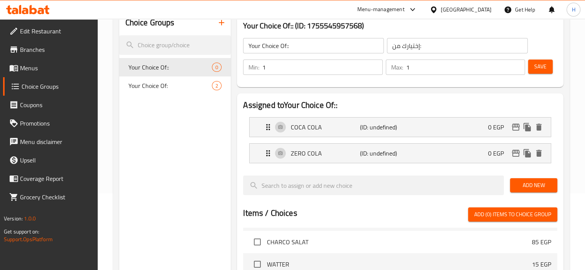
click at [549, 66] on button "Save" at bounding box center [540, 67] width 25 height 14
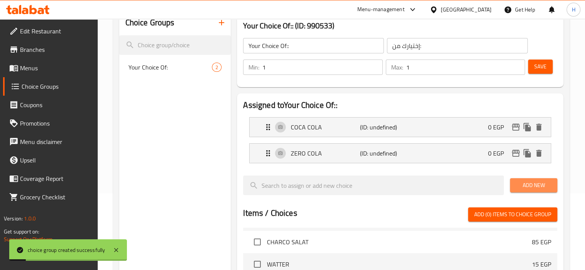
click at [530, 185] on span "Add New" at bounding box center [533, 186] width 35 height 10
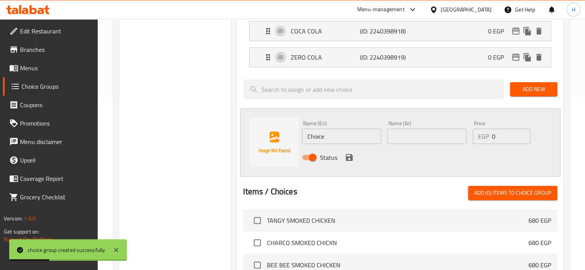
scroll to position [115, 0]
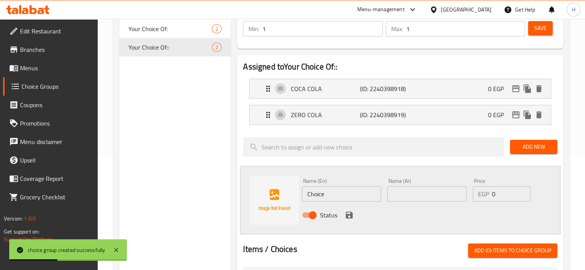
click at [218, 178] on div "Choice Groups Your Choice Of: 2 Your Choice Of:: 2" at bounding box center [175, 230] width 112 height 517
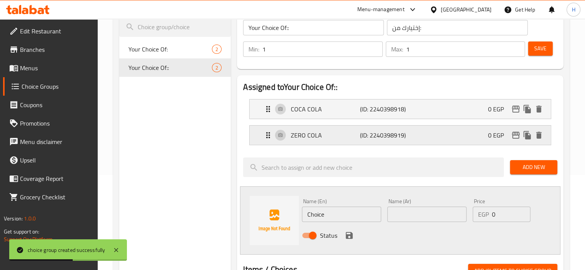
scroll to position [86, 0]
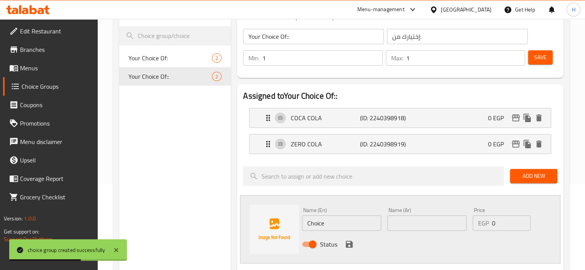
click at [549, 60] on button "Save" at bounding box center [540, 57] width 25 height 14
click at [202, 147] on div "Choice Groups Your Choice Of: 2 Your Choice Of:: 2" at bounding box center [175, 259] width 112 height 517
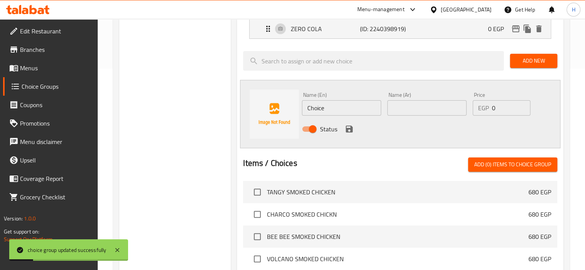
scroll to position [355, 0]
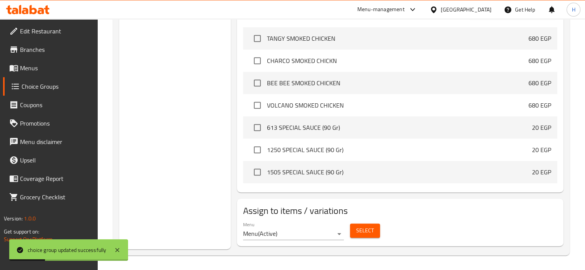
click at [363, 231] on span "Select" at bounding box center [365, 231] width 18 height 10
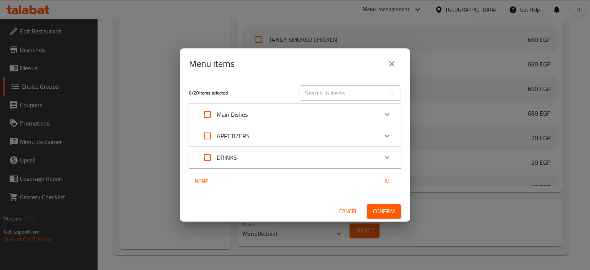
click at [326, 93] on input "text" at bounding box center [342, 92] width 84 height 15
paste input "COCA COLA - ZERO COLA"
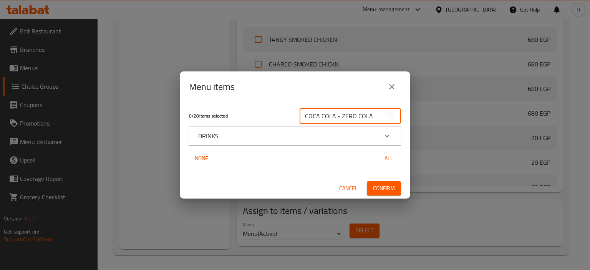
type input "COCA COLA - ZERO COLA"
click at [309, 141] on div "DRINKS" at bounding box center [295, 136] width 212 height 18
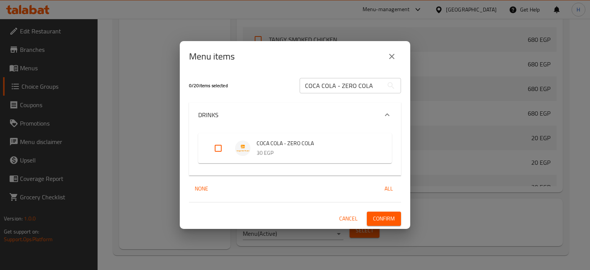
click at [257, 156] on p "30 EGP" at bounding box center [317, 153] width 120 height 10
click at [219, 146] on input "Expand" at bounding box center [218, 148] width 18 height 18
checkbox input "true"
click at [386, 218] on span "Confirm" at bounding box center [384, 219] width 22 height 10
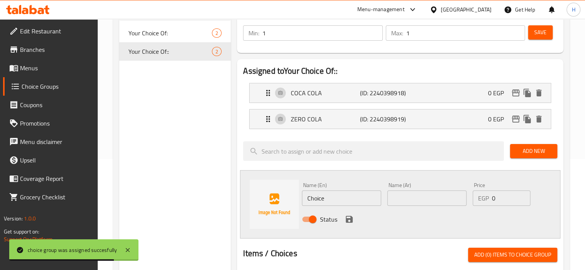
scroll to position [0, 0]
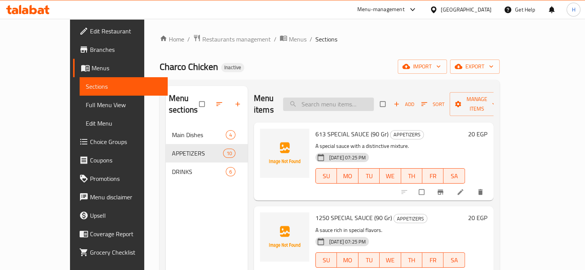
click at [346, 102] on input "search" at bounding box center [328, 104] width 91 height 13
paste input "COCA COLA - ZERO COLA"
type input "COCA COLA - ZERO COLA"
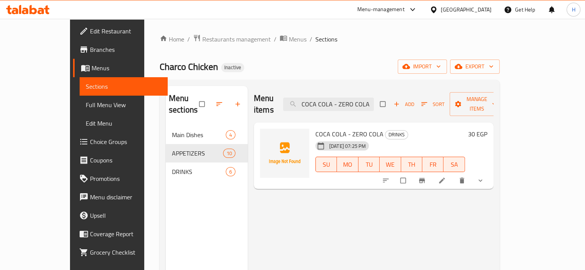
click at [446, 177] on icon at bounding box center [442, 181] width 8 height 8
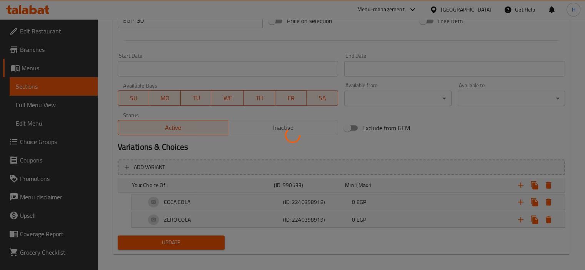
scroll to position [285, 0]
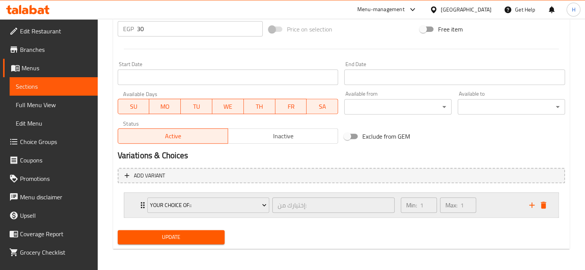
click at [485, 200] on div "Min: 1 ​ Max: 1 ​" at bounding box center [460, 205] width 128 height 25
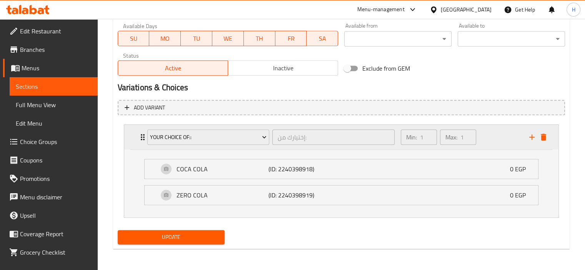
click at [489, 143] on div "Min: 1 ​ Max: 1 ​" at bounding box center [460, 137] width 128 height 25
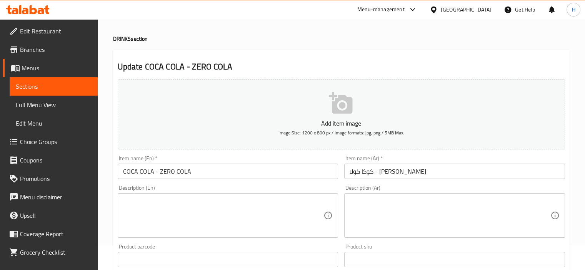
scroll to position [0, 0]
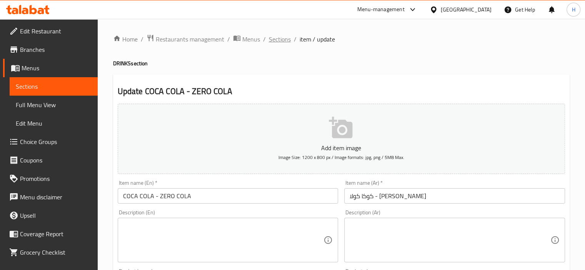
click at [280, 37] on span "Sections" at bounding box center [280, 39] width 22 height 9
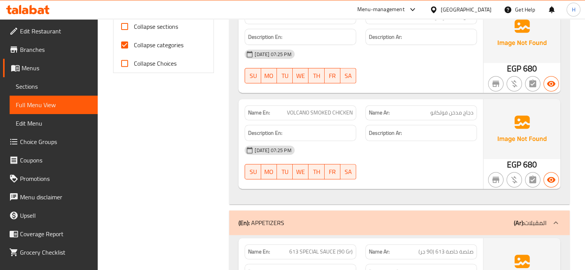
scroll to position [308, 0]
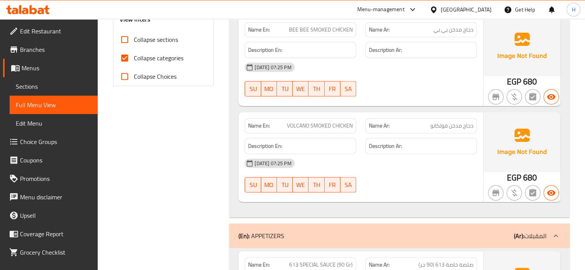
click at [121, 59] on input "Collapse categories" at bounding box center [124, 58] width 18 height 18
checkbox input "false"
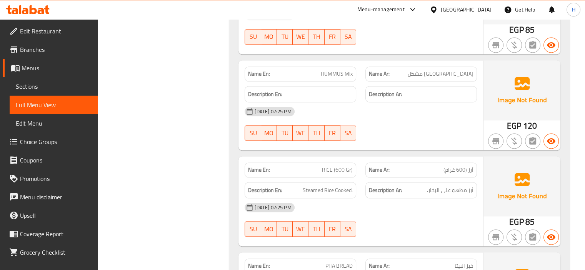
scroll to position [999, 0]
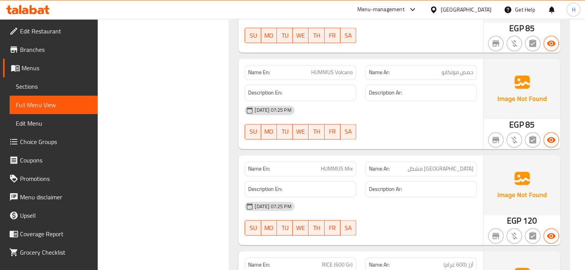
click at [451, 69] on span "حمص فولكانو" at bounding box center [457, 72] width 32 height 8
copy span "فولكانو"
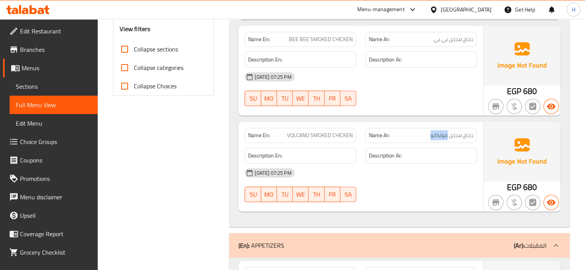
click at [348, 123] on div "Name En: VOLCANO SMOKED CHICKEN" at bounding box center [300, 135] width 121 height 24
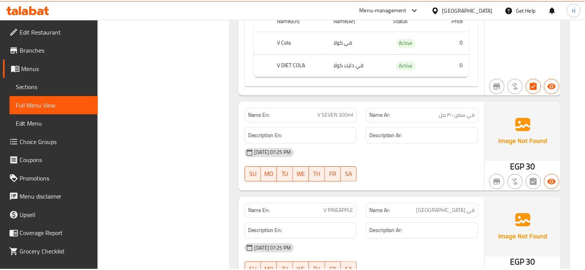
scroll to position [2166, 0]
